Goal: Complete application form

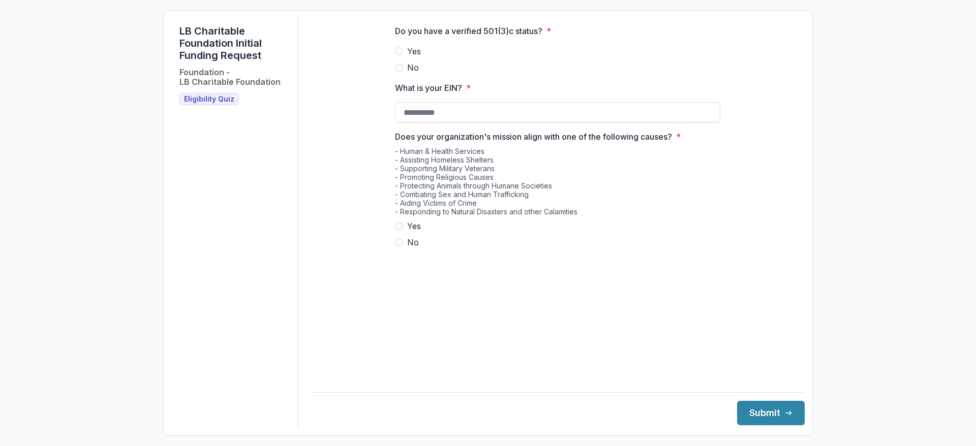
click at [402, 55] on span at bounding box center [399, 51] width 8 height 8
click at [412, 114] on input "What is your EIN? *" at bounding box center [557, 112] width 325 height 20
type input "**********"
click at [399, 230] on span at bounding box center [399, 226] width 8 height 8
click at [749, 414] on button "Submit" at bounding box center [771, 413] width 68 height 24
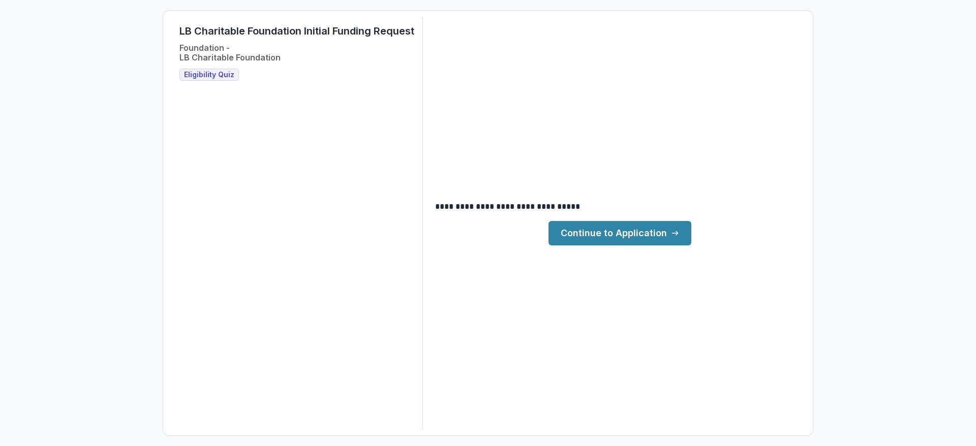
click at [600, 239] on link "Continue to Application" at bounding box center [620, 233] width 143 height 24
